Goal: Task Accomplishment & Management: Complete application form

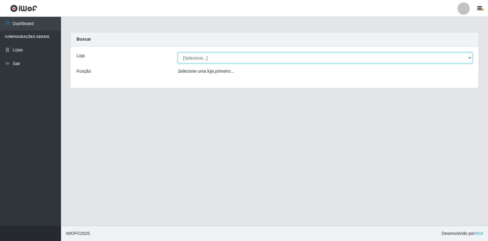
click at [252, 57] on select "[Selecione...] Extrabom - Loja 18 Goiabeiras" at bounding box center [325, 57] width 295 height 11
select select "501"
click at [178, 52] on select "[Selecione...] Extrabom - Loja 18 Goiabeiras" at bounding box center [325, 57] width 295 height 11
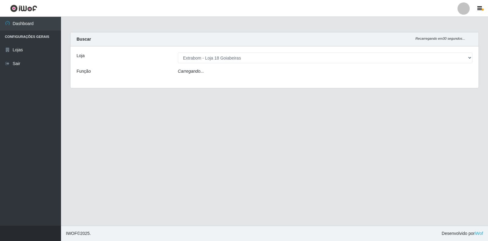
click at [236, 68] on div "Carregando..." at bounding box center [325, 72] width 304 height 9
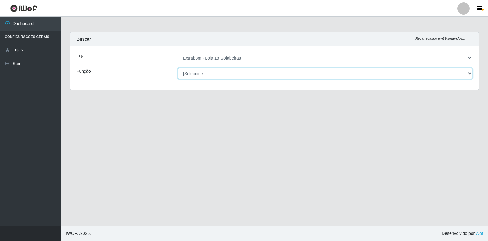
click at [236, 73] on select "[Selecione...] ATENDENTE DE E-COMMERCE ATENDENTE DE E-COMMERCE + ATENDENTE DE E…" at bounding box center [325, 73] width 295 height 11
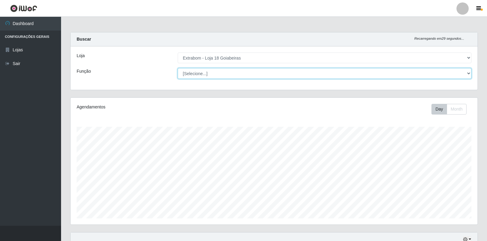
scroll to position [127, 407]
click at [178, 68] on select "[Selecione...] ATENDENTE DE E-COMMERCE ATENDENTE DE E-COMMERCE + ATENDENTE DE E…" at bounding box center [325, 73] width 294 height 11
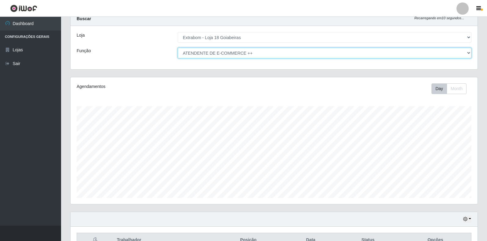
scroll to position [56, 0]
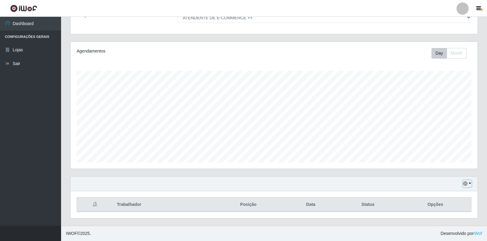
click at [470, 184] on button "button" at bounding box center [467, 183] width 9 height 7
click at [437, 163] on button "1 Semana" at bounding box center [447, 160] width 48 height 13
click at [466, 182] on icon "button" at bounding box center [465, 183] width 4 height 4
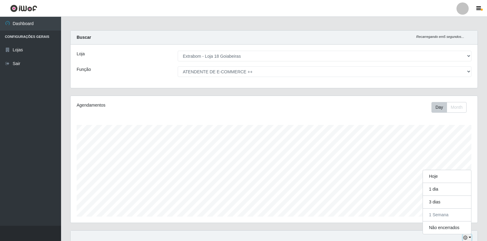
scroll to position [56, 0]
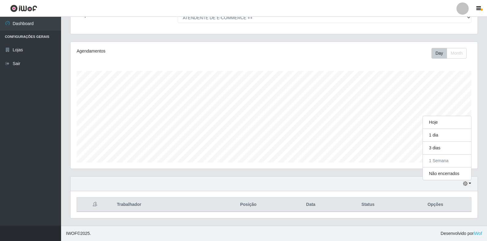
click at [245, 24] on div "Loja [Selecione...] Extrabom - Loja 18 Goiabeiras Função [Selecione...] ATENDEN…" at bounding box center [274, 12] width 407 height 43
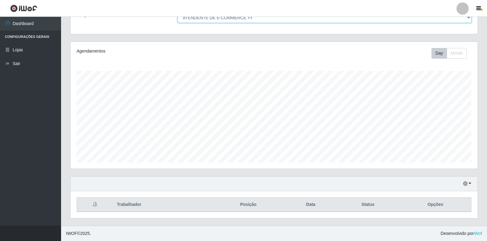
click at [245, 22] on select "[Selecione...] ATENDENTE DE E-COMMERCE ATENDENTE DE E-COMMERCE + ATENDENTE DE E…" at bounding box center [325, 17] width 294 height 11
click at [178, 12] on select "[Selecione...] ATENDENTE DE E-COMMERCE ATENDENTE DE E-COMMERCE + ATENDENTE DE E…" at bounding box center [325, 17] width 294 height 11
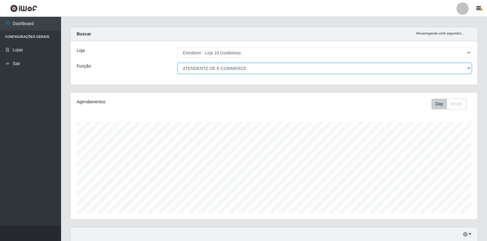
scroll to position [0, 0]
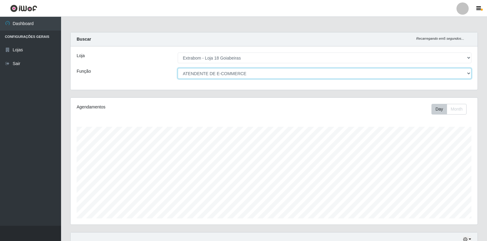
click at [243, 76] on select "[Selecione...] ATENDENTE DE E-COMMERCE ATENDENTE DE E-COMMERCE + ATENDENTE DE E…" at bounding box center [325, 73] width 294 height 11
click at [241, 76] on select "[Selecione...] ATENDENTE DE E-COMMERCE ATENDENTE DE E-COMMERCE + ATENDENTE DE E…" at bounding box center [325, 73] width 294 height 11
click at [178, 68] on select "[Selecione...] ATENDENTE DE E-COMMERCE ATENDENTE DE E-COMMERCE + ATENDENTE DE E…" at bounding box center [325, 73] width 294 height 11
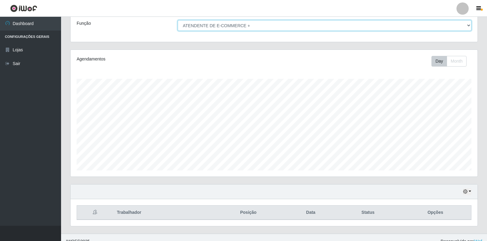
scroll to position [25, 0]
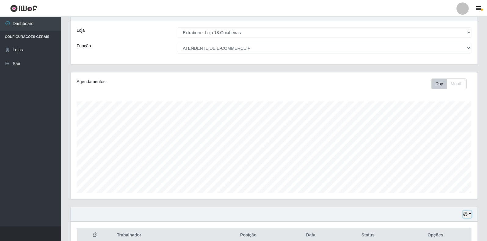
click at [466, 215] on icon "button" at bounding box center [465, 214] width 4 height 4
click at [468, 215] on button "button" at bounding box center [467, 214] width 9 height 7
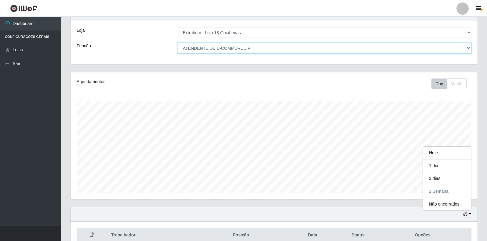
click at [251, 50] on select "[Selecione...] ATENDENTE DE E-COMMERCE ATENDENTE DE E-COMMERCE + ATENDENTE DE E…" at bounding box center [325, 48] width 294 height 11
click at [178, 43] on select "[Selecione...] ATENDENTE DE E-COMMERCE ATENDENTE DE E-COMMERCE + ATENDENTE DE E…" at bounding box center [325, 48] width 294 height 11
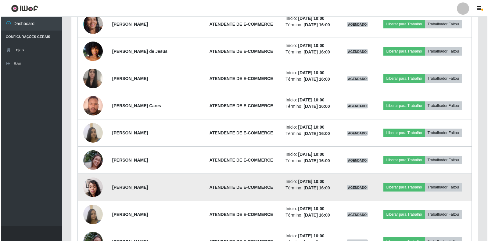
scroll to position [1034, 0]
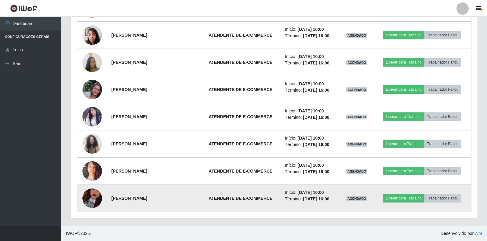
click at [94, 193] on img at bounding box center [92, 198] width 20 height 35
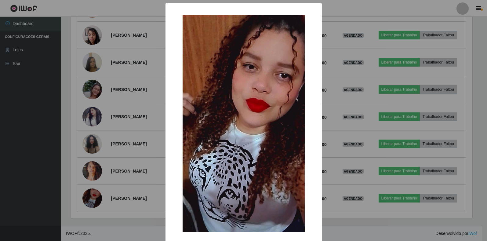
scroll to position [127, 403]
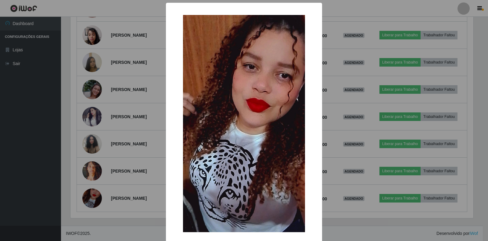
click at [131, 175] on div "× OK Cancel" at bounding box center [244, 120] width 488 height 241
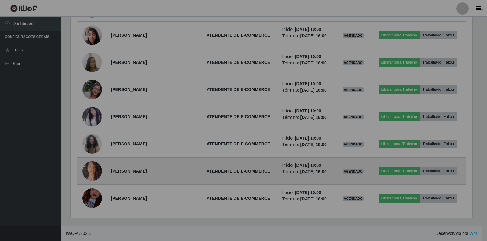
scroll to position [127, 407]
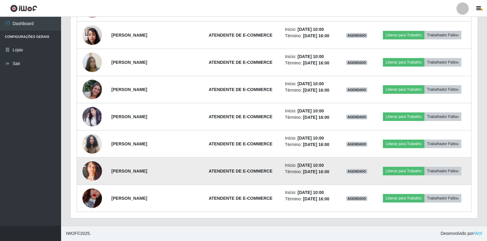
click at [90, 171] on img at bounding box center [92, 171] width 20 height 35
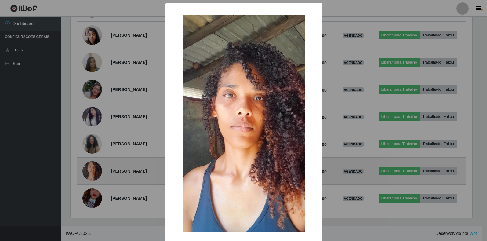
scroll to position [127, 403]
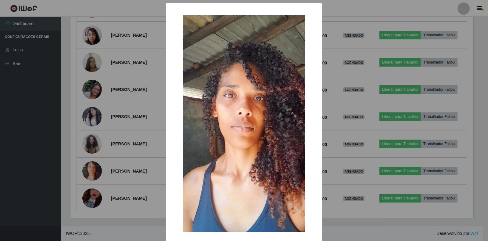
drag, startPoint x: 89, startPoint y: 171, endPoint x: 89, endPoint y: 183, distance: 12.2
click at [89, 173] on div "× OK Cancel" at bounding box center [244, 120] width 488 height 241
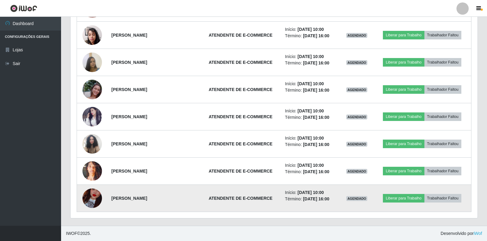
scroll to position [127, 407]
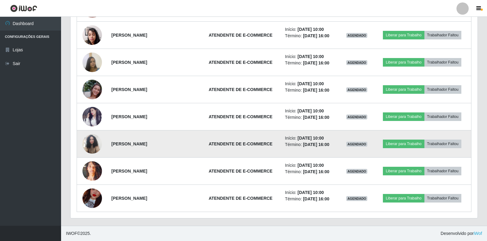
click at [88, 143] on img at bounding box center [92, 144] width 20 height 26
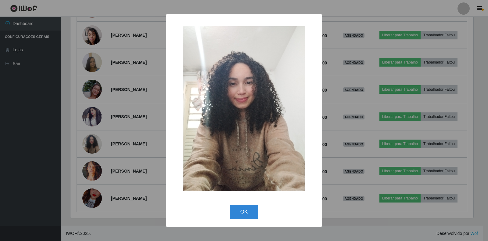
click at [89, 149] on div "× OK Cancel" at bounding box center [244, 120] width 488 height 241
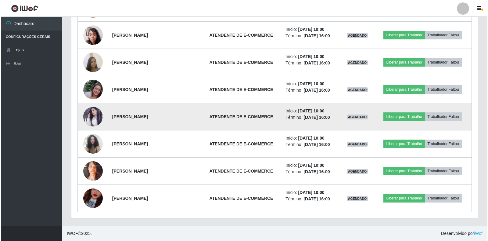
scroll to position [0, 0]
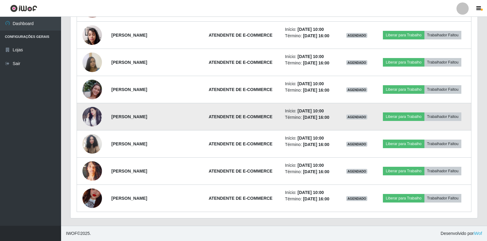
click at [92, 110] on img at bounding box center [92, 117] width 20 height 20
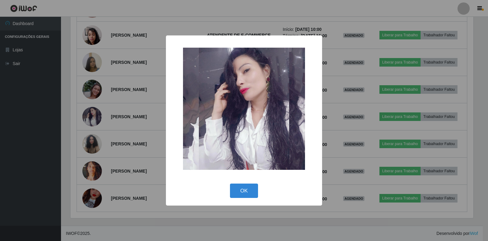
click at [88, 91] on div "× OK Cancel" at bounding box center [244, 120] width 488 height 241
click at [88, 90] on img at bounding box center [92, 89] width 20 height 35
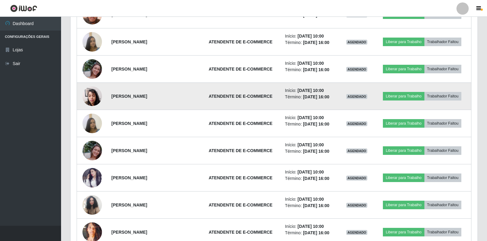
click at [92, 99] on img at bounding box center [92, 96] width 20 height 26
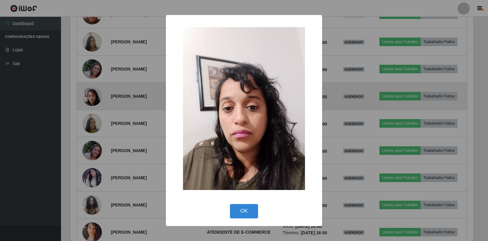
click at [92, 99] on div "× OK Cancel" at bounding box center [244, 120] width 488 height 241
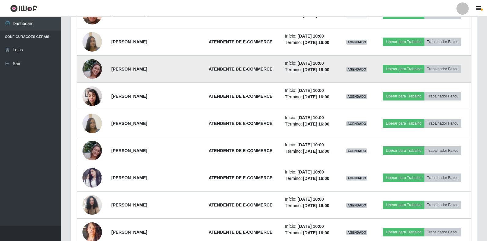
click at [90, 73] on img at bounding box center [92, 69] width 20 height 35
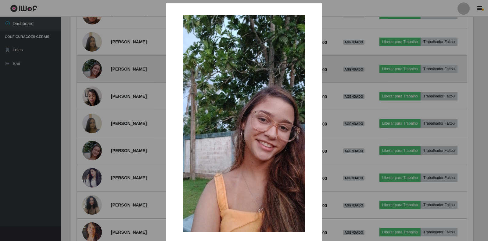
click at [90, 73] on div "× OK Cancel" at bounding box center [244, 120] width 488 height 241
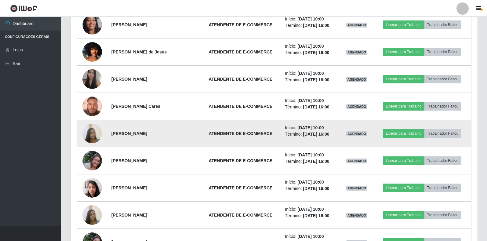
click at [91, 126] on img at bounding box center [92, 133] width 20 height 26
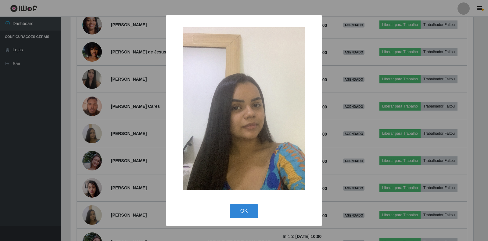
drag, startPoint x: 90, startPoint y: 127, endPoint x: 82, endPoint y: 105, distance: 23.5
click at [89, 127] on div "× OK Cancel" at bounding box center [244, 120] width 488 height 241
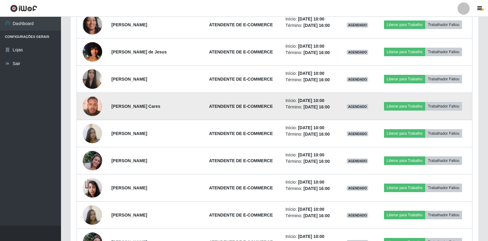
click at [83, 103] on img at bounding box center [93, 106] width 20 height 26
click at [87, 104] on img at bounding box center [92, 106] width 20 height 26
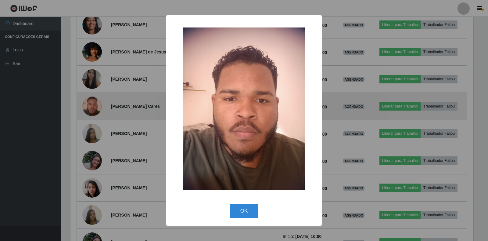
click at [87, 104] on div "× OK Cancel" at bounding box center [244, 120] width 488 height 241
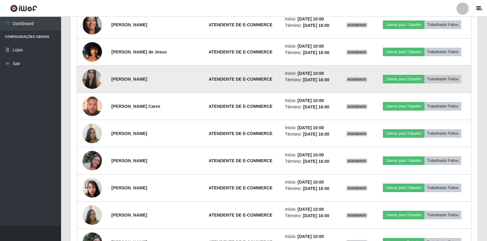
click at [87, 84] on img at bounding box center [92, 79] width 20 height 25
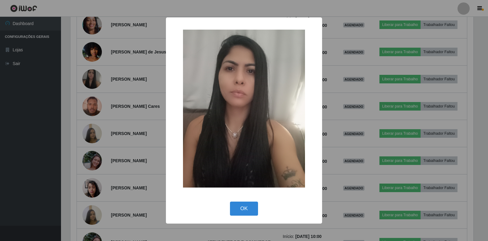
click at [93, 86] on div "× OK Cancel" at bounding box center [244, 120] width 488 height 241
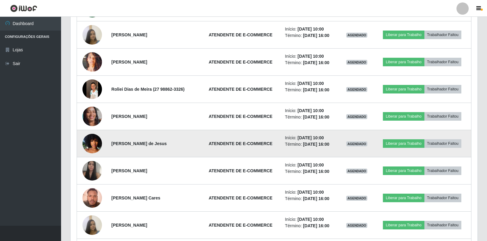
click at [96, 139] on img at bounding box center [92, 143] width 20 height 35
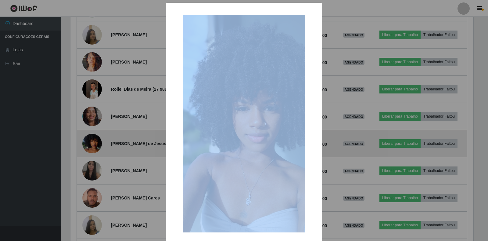
click at [96, 139] on div "× OK Cancel" at bounding box center [244, 120] width 488 height 241
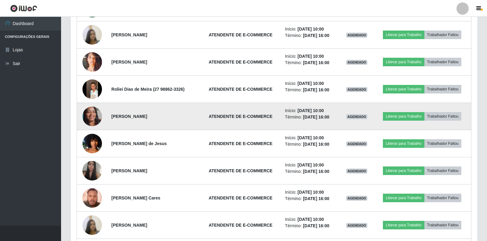
click at [92, 124] on img at bounding box center [92, 116] width 20 height 43
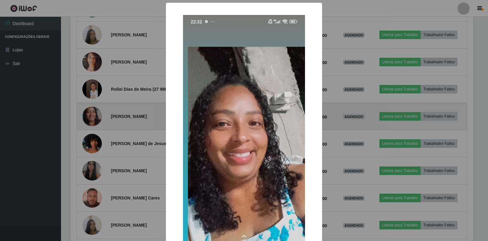
click at [92, 124] on div "× OK Cancel" at bounding box center [244, 120] width 488 height 241
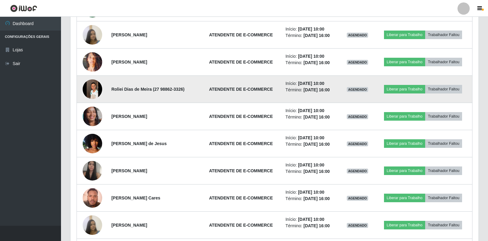
click at [86, 92] on img at bounding box center [93, 88] width 20 height 43
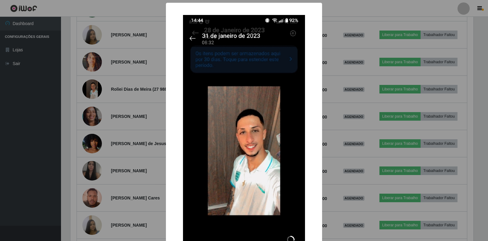
click at [140, 96] on div "× OK Cancel" at bounding box center [244, 120] width 488 height 241
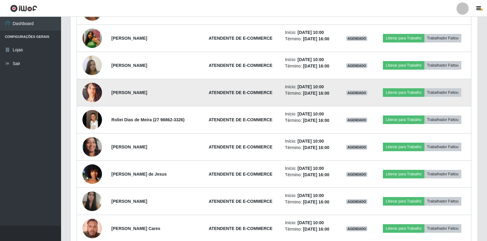
click at [91, 89] on img at bounding box center [92, 92] width 20 height 35
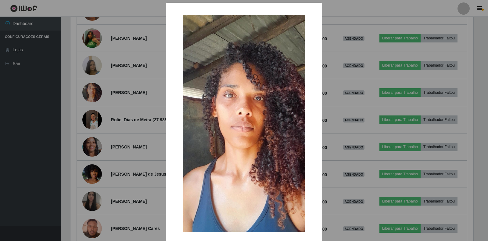
drag, startPoint x: 97, startPoint y: 100, endPoint x: 92, endPoint y: 92, distance: 8.9
click at [96, 99] on div "× OK Cancel" at bounding box center [244, 120] width 488 height 241
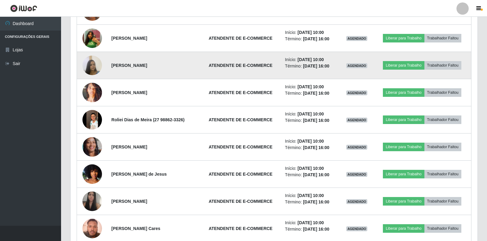
drag, startPoint x: 92, startPoint y: 53, endPoint x: 90, endPoint y: 59, distance: 6.9
click at [91, 55] on td at bounding box center [92, 65] width 31 height 27
click at [90, 60] on img at bounding box center [92, 65] width 20 height 26
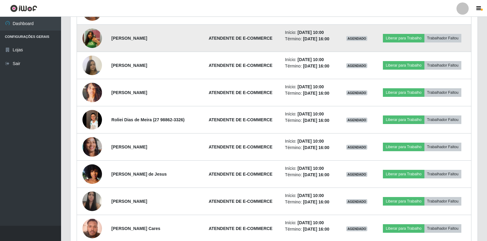
click at [89, 36] on img at bounding box center [92, 38] width 20 height 25
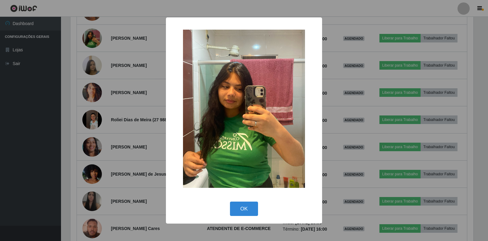
click at [89, 71] on div "× OK Cancel" at bounding box center [244, 120] width 488 height 241
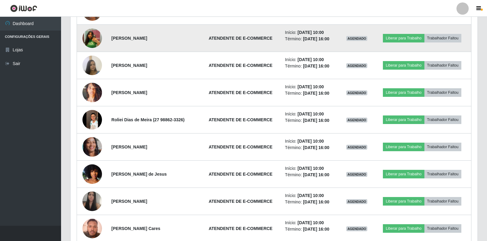
click at [91, 37] on img at bounding box center [92, 38] width 20 height 25
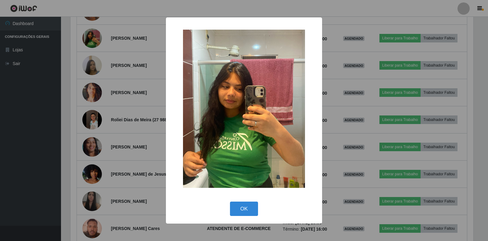
click at [101, 64] on div "× OK Cancel" at bounding box center [244, 120] width 488 height 241
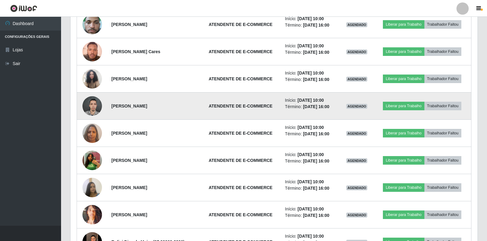
click at [94, 107] on img at bounding box center [92, 106] width 20 height 26
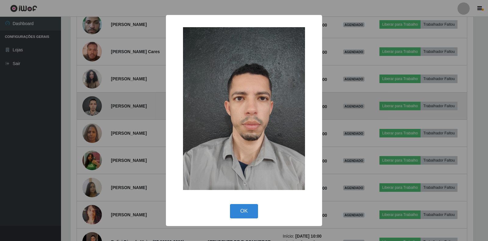
click at [94, 107] on div "× OK Cancel" at bounding box center [244, 120] width 488 height 241
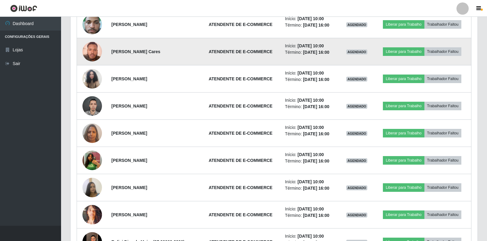
click at [87, 52] on img at bounding box center [92, 51] width 20 height 26
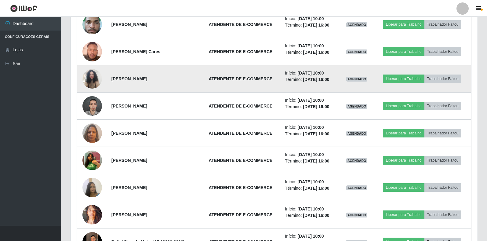
click at [90, 77] on img at bounding box center [92, 79] width 20 height 26
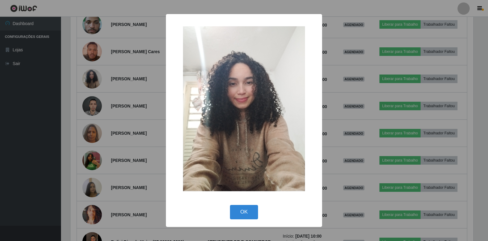
click at [90, 77] on div "× OK Cancel" at bounding box center [244, 120] width 488 height 241
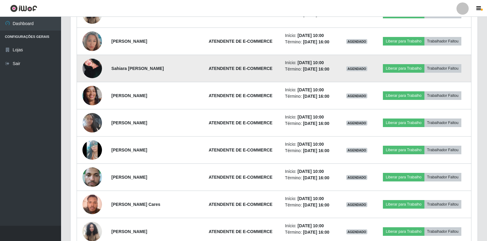
click at [91, 67] on img at bounding box center [92, 68] width 20 height 29
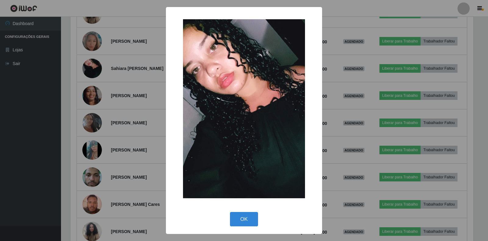
click at [100, 86] on div "× OK Cancel" at bounding box center [244, 120] width 488 height 241
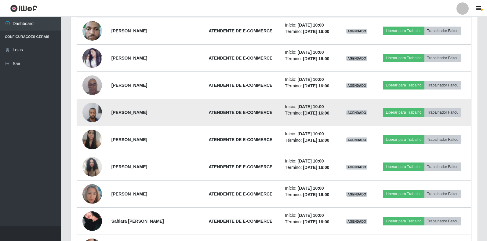
click at [89, 108] on img at bounding box center [92, 112] width 20 height 26
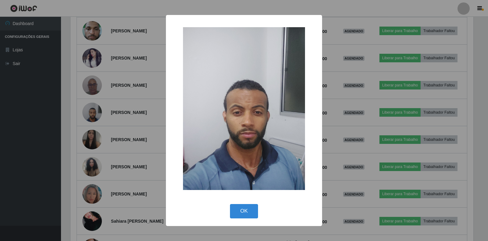
click at [89, 108] on div "× OK Cancel" at bounding box center [244, 120] width 488 height 241
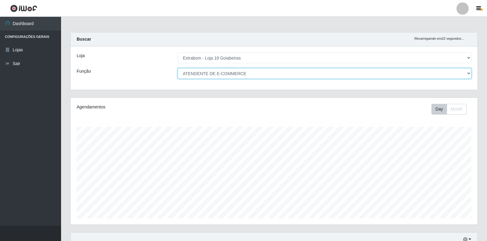
click at [224, 73] on select "[Selecione...] ATENDENTE DE E-COMMERCE ATENDENTE DE E-COMMERCE + ATENDENTE DE E…" at bounding box center [325, 73] width 294 height 11
click at [178, 68] on select "[Selecione...] ATENDENTE DE E-COMMERCE ATENDENTE DE E-COMMERCE + ATENDENTE DE E…" at bounding box center [325, 73] width 294 height 11
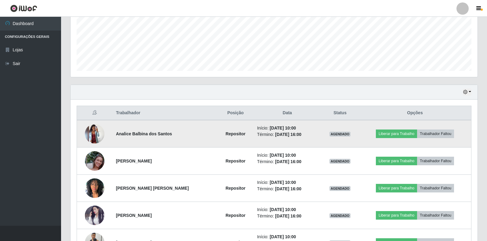
click at [96, 127] on img at bounding box center [95, 134] width 20 height 20
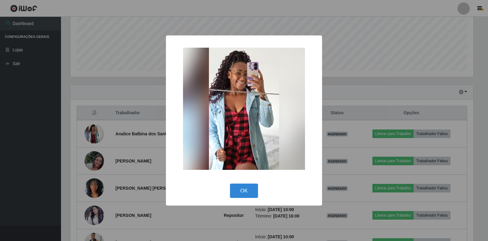
click at [95, 142] on div "× OK Cancel" at bounding box center [244, 120] width 488 height 241
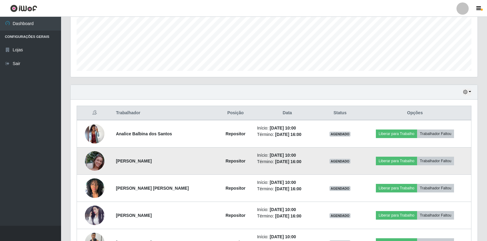
click at [96, 162] on img at bounding box center [95, 160] width 20 height 35
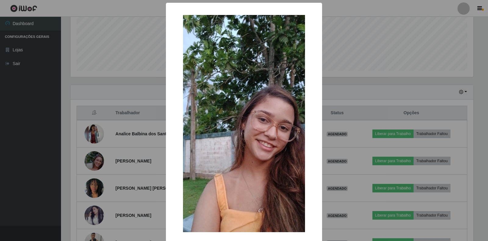
click at [101, 163] on div "× OK Cancel" at bounding box center [244, 120] width 488 height 241
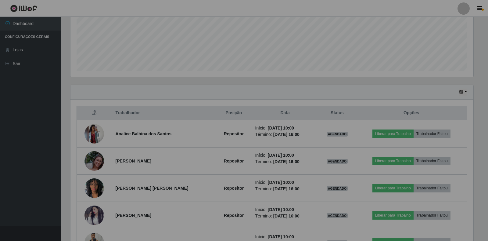
click at [101, 163] on div "× OK Cancel" at bounding box center [244, 120] width 488 height 241
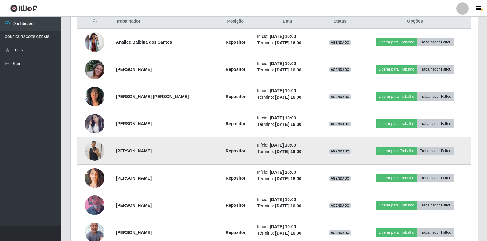
click at [96, 154] on img at bounding box center [95, 151] width 20 height 26
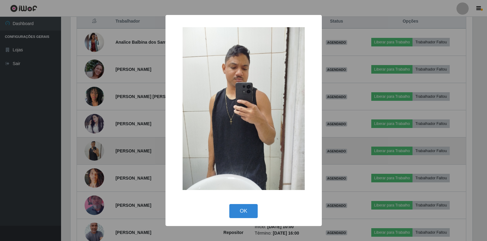
click at [94, 152] on div "× OK Cancel" at bounding box center [243, 120] width 487 height 241
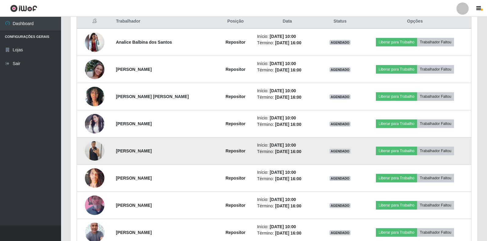
click at [96, 153] on img at bounding box center [95, 151] width 20 height 26
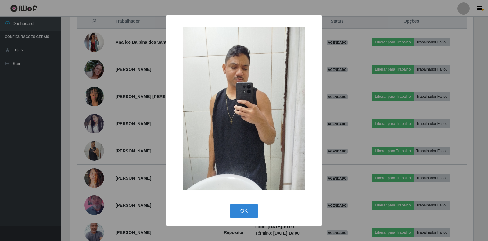
click at [95, 153] on div "× OK Cancel" at bounding box center [244, 120] width 488 height 241
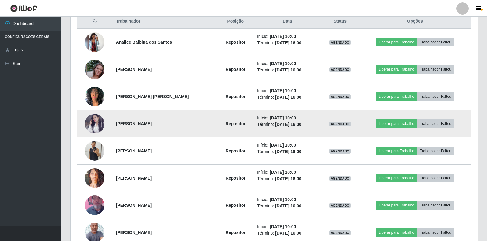
click at [96, 125] on img at bounding box center [95, 124] width 20 height 20
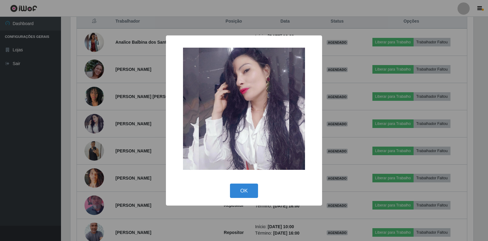
click at [92, 139] on div "× OK Cancel" at bounding box center [244, 120] width 488 height 241
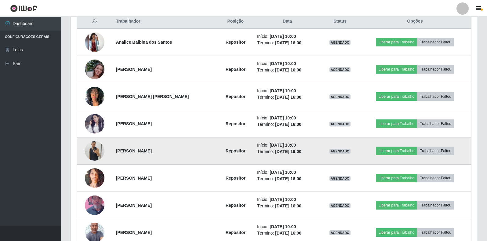
click at [93, 147] on img at bounding box center [95, 151] width 20 height 26
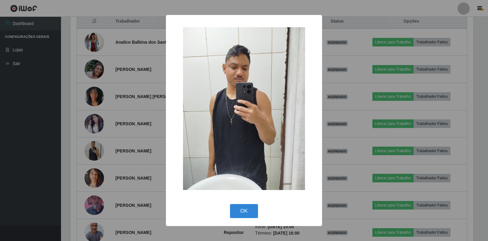
click at [92, 147] on div "× OK Cancel" at bounding box center [244, 120] width 488 height 241
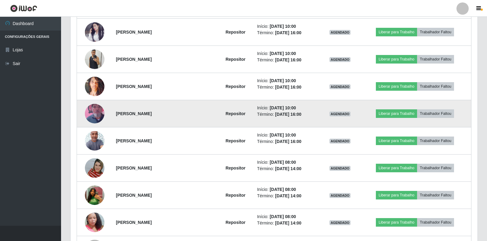
click at [94, 124] on td at bounding box center [94, 113] width 35 height 27
click at [93, 116] on img at bounding box center [95, 113] width 20 height 35
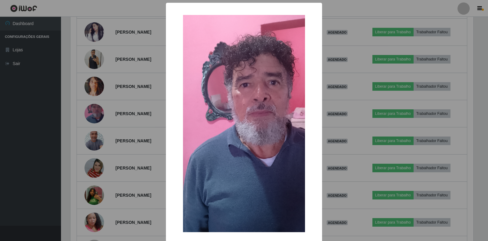
click at [93, 117] on div "× OK Cancel" at bounding box center [244, 120] width 488 height 241
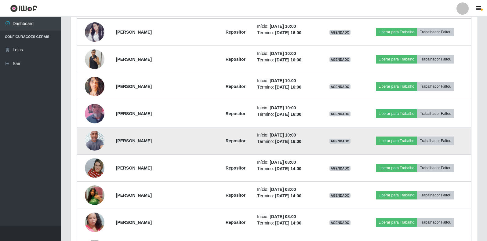
click at [92, 139] on img at bounding box center [95, 140] width 20 height 43
click at [94, 147] on img at bounding box center [95, 140] width 20 height 43
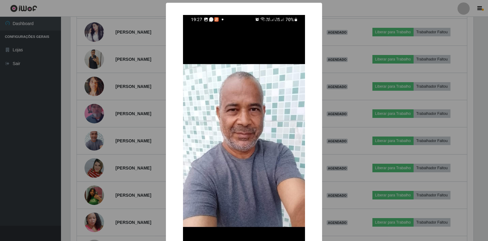
click at [92, 170] on div "× OK Cancel" at bounding box center [244, 120] width 488 height 241
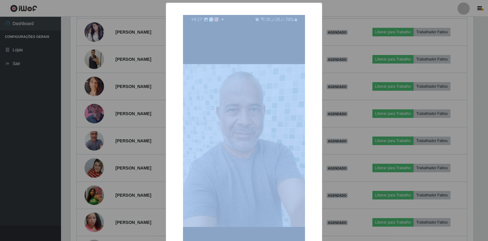
click at [92, 170] on div "× OK Cancel" at bounding box center [244, 120] width 488 height 241
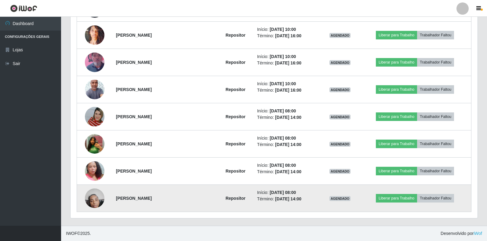
click at [91, 191] on img at bounding box center [95, 198] width 20 height 26
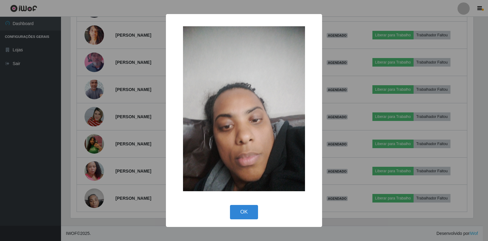
drag, startPoint x: 119, startPoint y: 165, endPoint x: 111, endPoint y: 166, distance: 8.6
click at [119, 165] on div "× OK Cancel" at bounding box center [244, 120] width 488 height 241
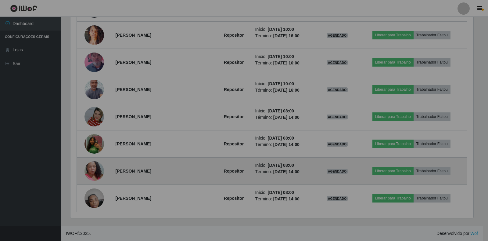
click at [93, 169] on img at bounding box center [95, 171] width 20 height 35
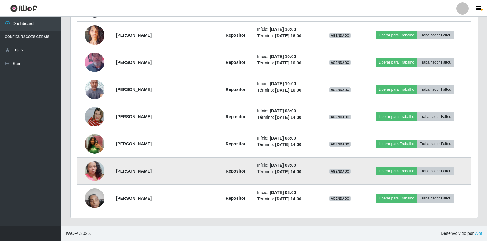
click at [93, 165] on img at bounding box center [95, 171] width 20 height 35
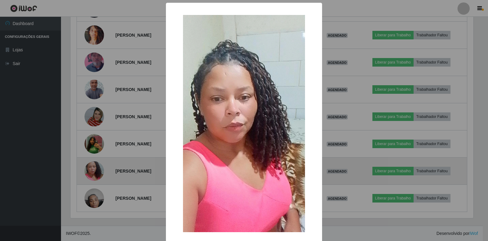
click at [93, 165] on div "× OK Cancel" at bounding box center [244, 120] width 488 height 241
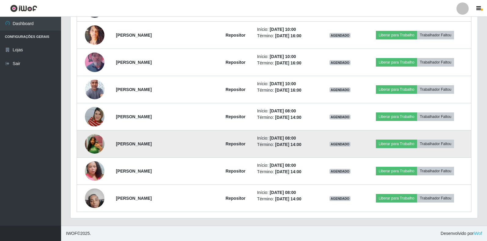
click at [93, 140] on img at bounding box center [95, 143] width 20 height 25
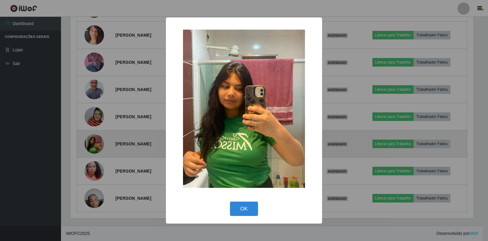
click at [93, 140] on div "× OK Cancel" at bounding box center [244, 120] width 488 height 241
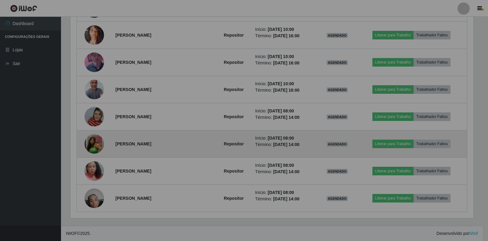
click at [93, 140] on div "× OK Cancel" at bounding box center [244, 120] width 488 height 241
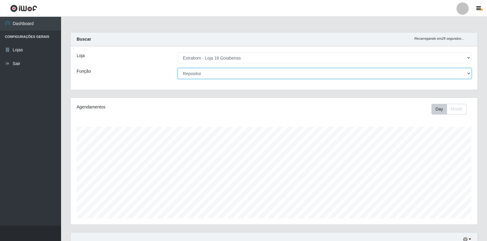
click at [259, 71] on select "[Selecione...] ATENDENTE DE E-COMMERCE ATENDENTE DE E-COMMERCE + ATENDENTE DE E…" at bounding box center [325, 73] width 294 height 11
select select "153"
click at [178, 68] on select "[Selecione...] ATENDENTE DE E-COMMERCE ATENDENTE DE E-COMMERCE + ATENDENTE DE E…" at bounding box center [325, 73] width 294 height 11
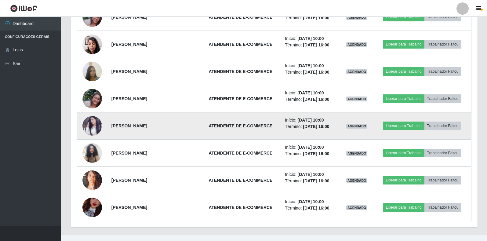
scroll to position [1034, 0]
